Goal: Share content: Share content

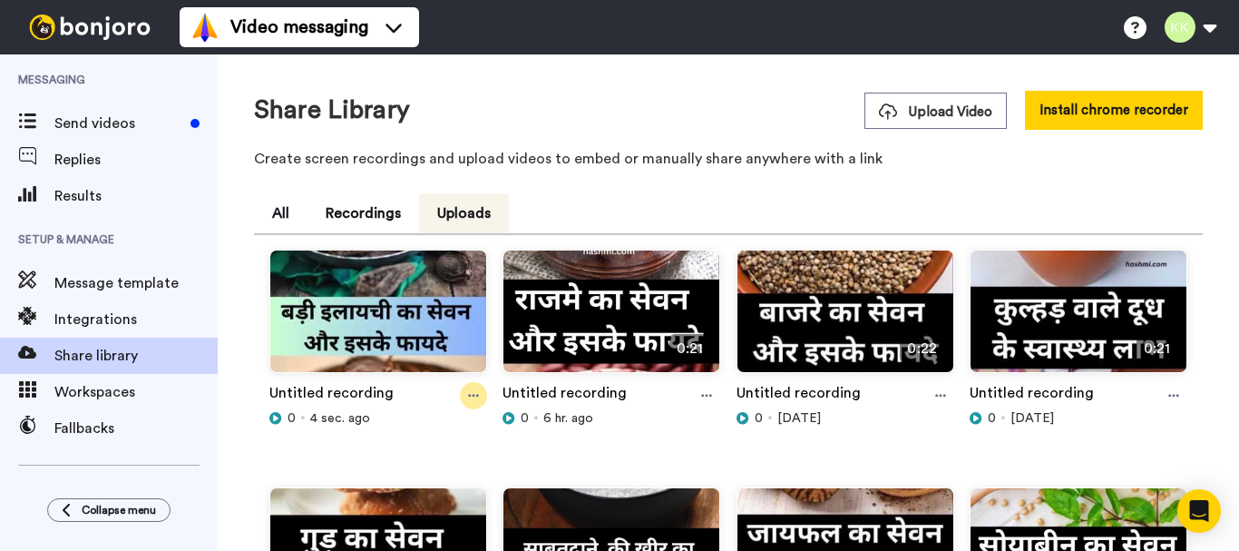
click at [470, 394] on icon at bounding box center [473, 395] width 11 height 13
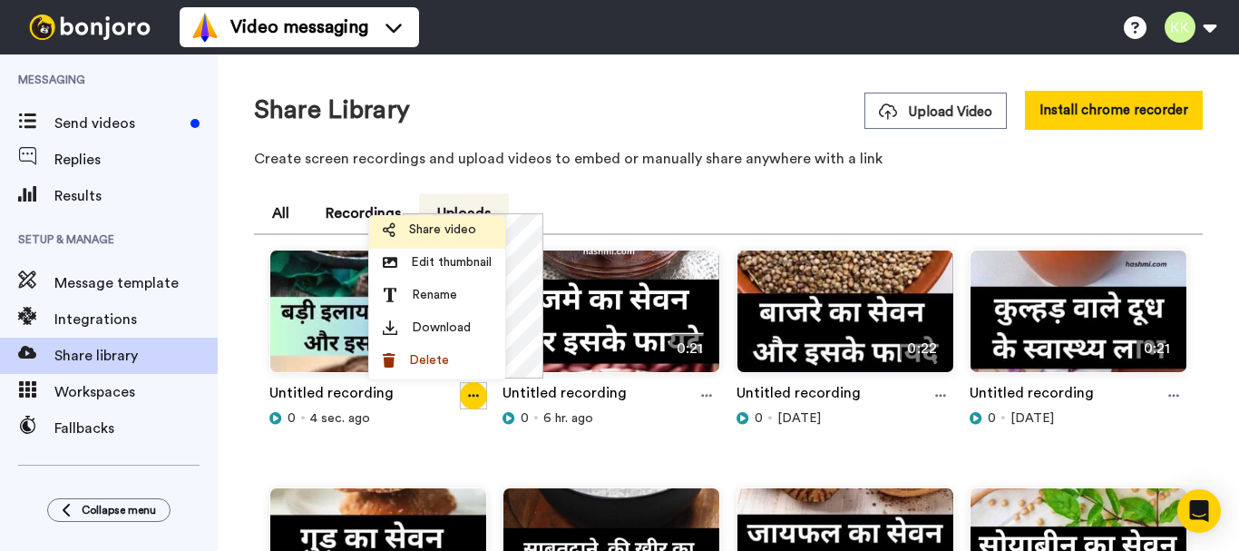
click at [443, 227] on span "Share video" at bounding box center [442, 229] width 67 height 18
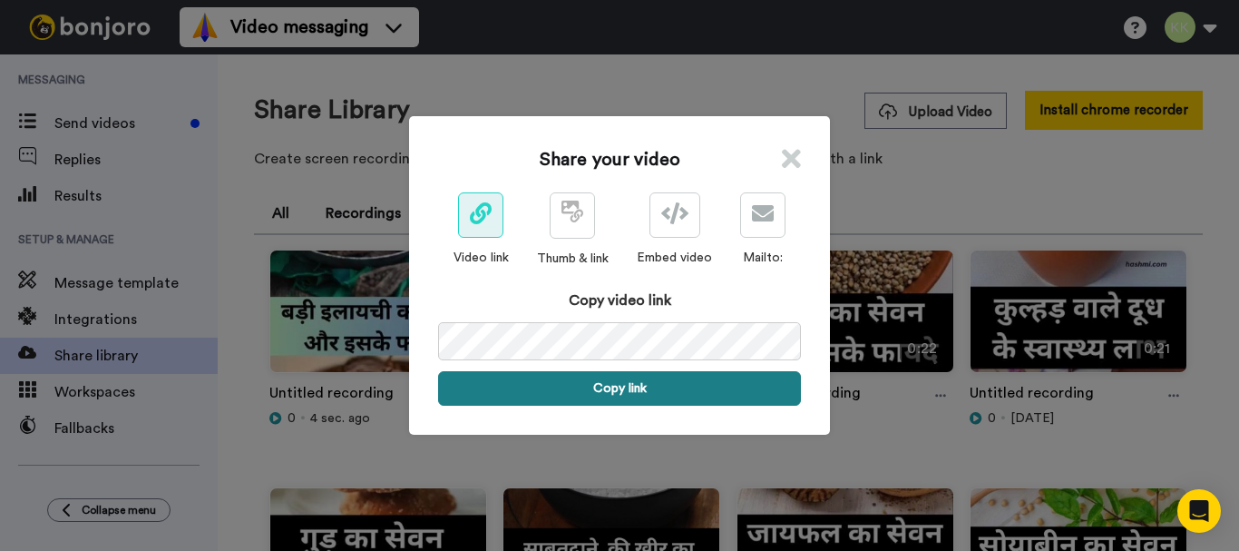
click at [636, 385] on button "Copy link" at bounding box center [619, 388] width 363 height 34
